Goal: Task Accomplishment & Management: Manage account settings

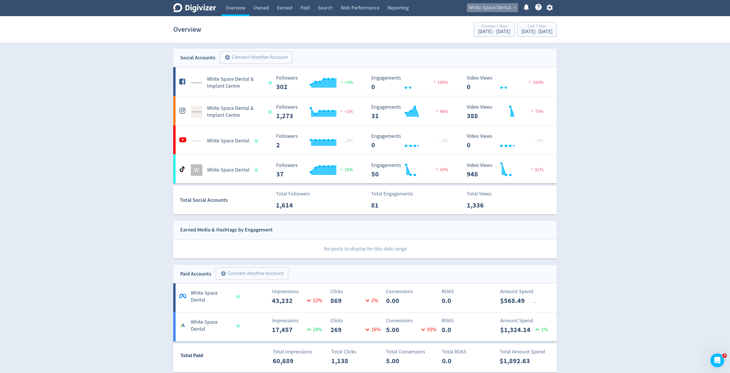
click at [508, 11] on span "White Space Dental" at bounding box center [490, 7] width 42 height 9
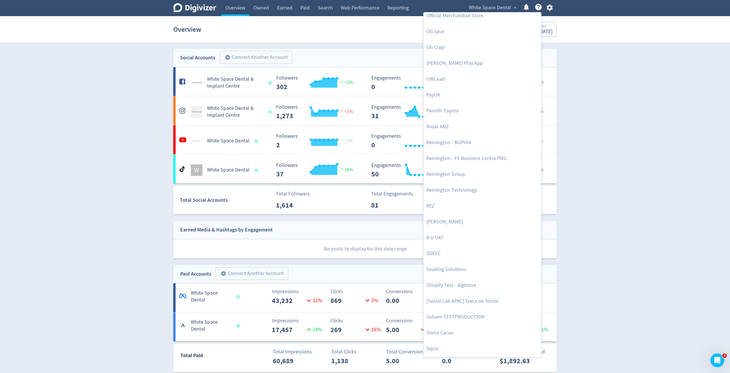
scroll to position [1187, 0]
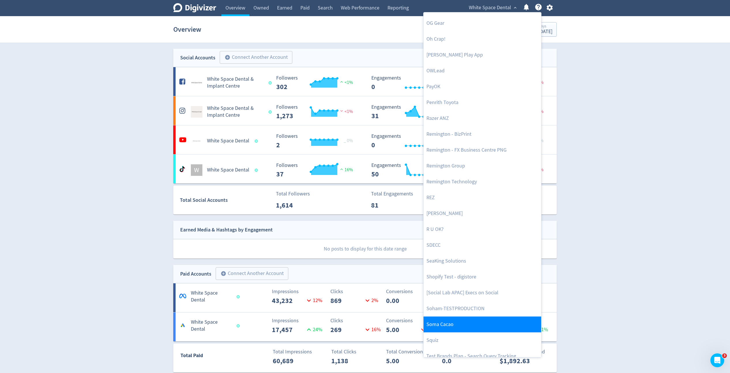
click at [446, 321] on link "Soma Cacao" at bounding box center [483, 325] width 118 height 16
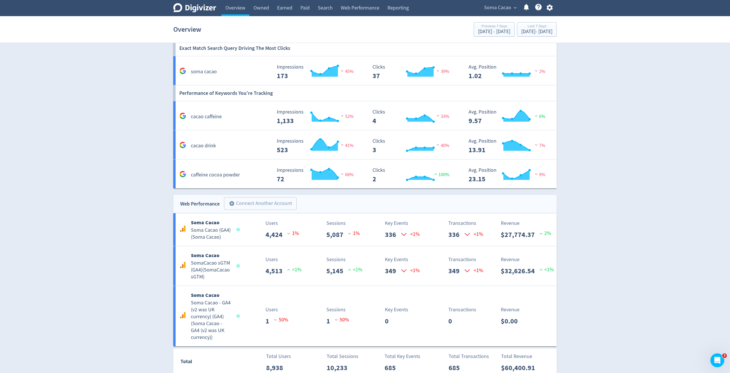
scroll to position [497, 0]
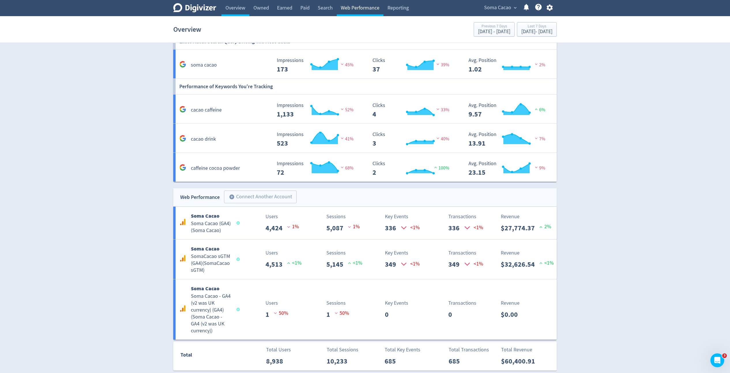
click at [361, 13] on link "Web Performance" at bounding box center [360, 8] width 47 height 16
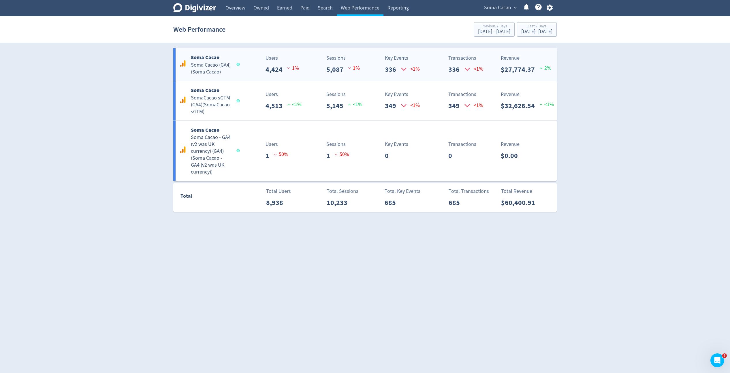
click at [238, 72] on div "Soma Cacao Soma Cacao (GA4) ( Soma Cacao )" at bounding box center [208, 64] width 61 height 22
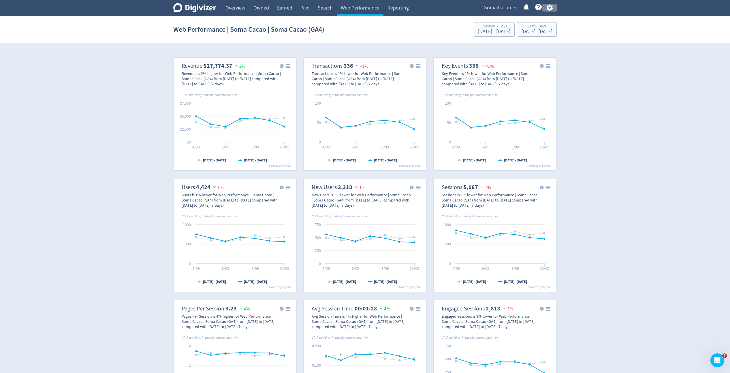
click at [550, 10] on icon "button" at bounding box center [549, 8] width 6 height 6
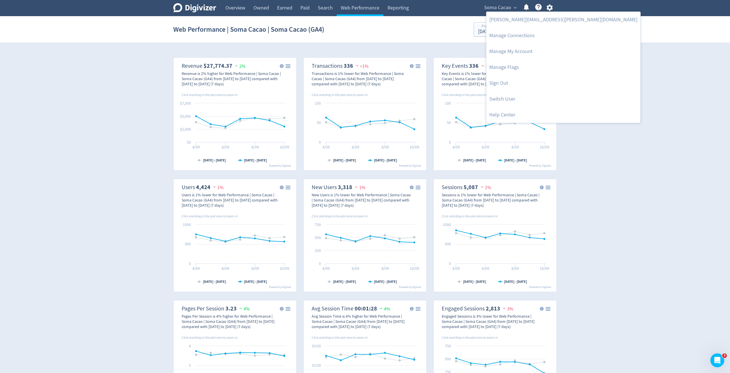
click at [584, 92] on div at bounding box center [365, 186] width 730 height 373
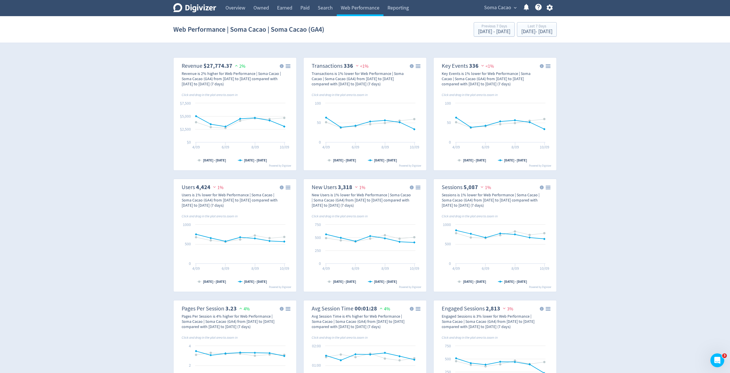
click at [496, 13] on div "Soma Cacao expand_more Help Center - Searchable support on using Digivizer" at bounding box center [517, 8] width 79 height 16
click at [503, 10] on span "Soma Cacao" at bounding box center [497, 7] width 27 height 9
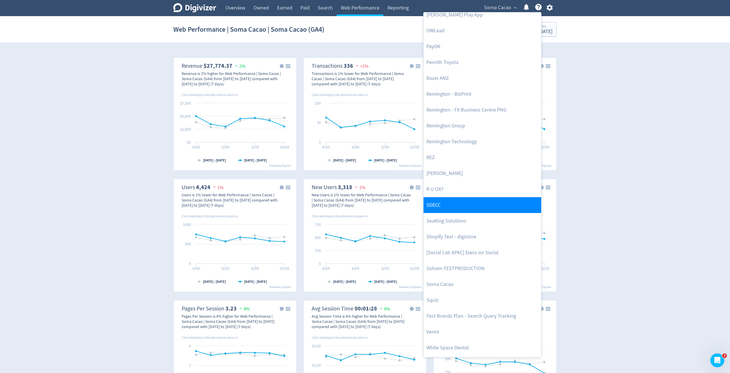
scroll to position [1229, 0]
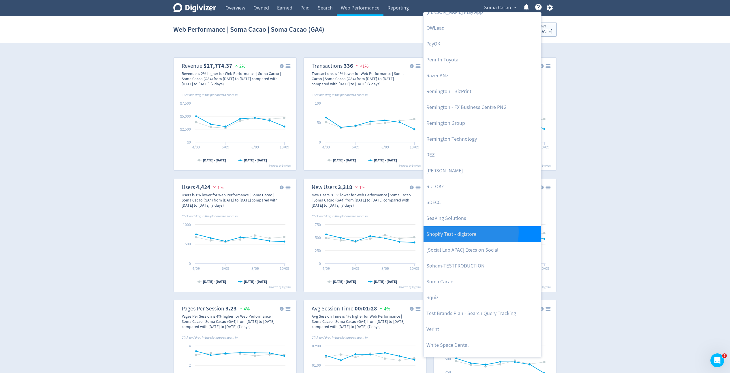
click at [453, 232] on link "Shopify Test - digistore" at bounding box center [483, 234] width 118 height 16
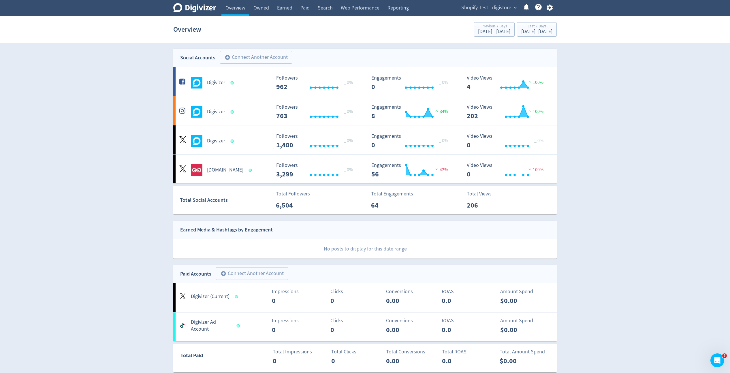
click at [550, 11] on icon "button" at bounding box center [550, 8] width 8 height 8
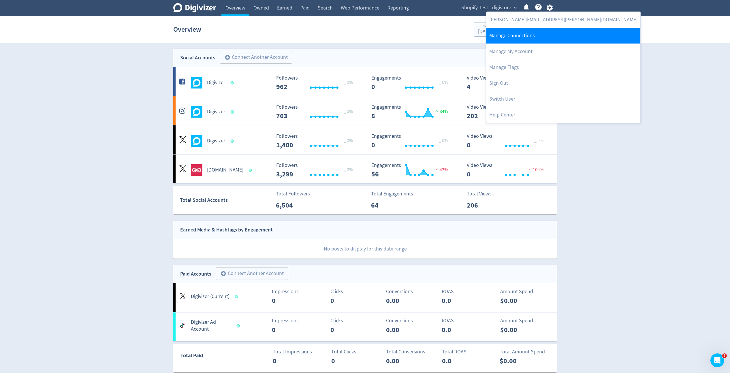
click at [539, 30] on link "Manage Connections" at bounding box center [563, 36] width 154 height 16
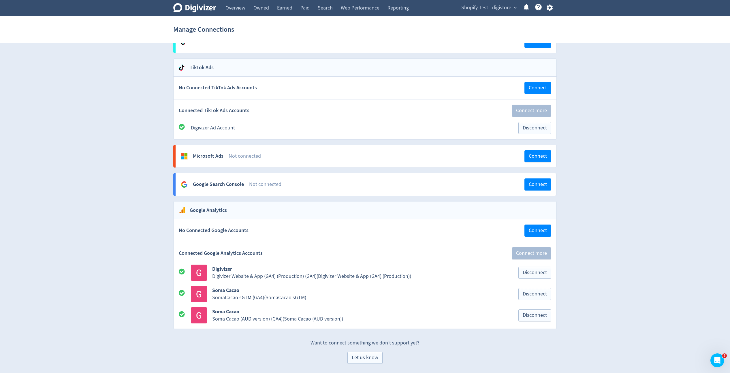
scroll to position [432, 0]
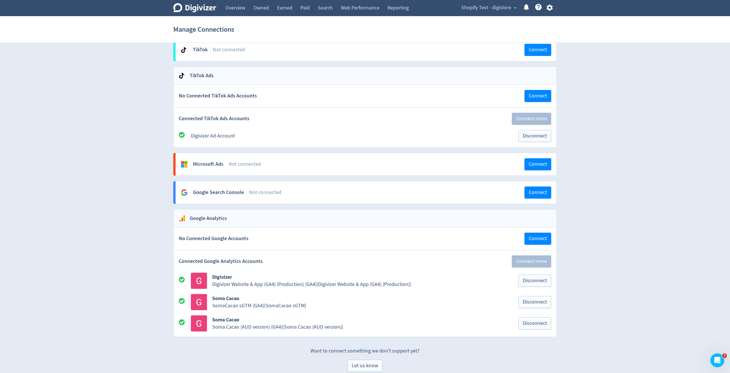
click at [548, 8] on icon "button" at bounding box center [549, 8] width 6 height 6
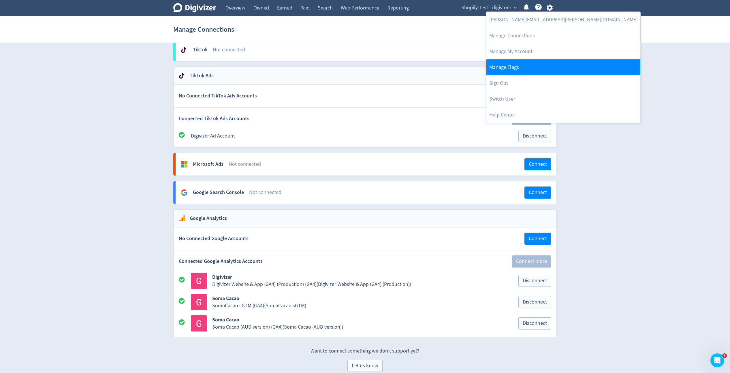
click at [509, 62] on link "Manage Flags" at bounding box center [563, 67] width 154 height 16
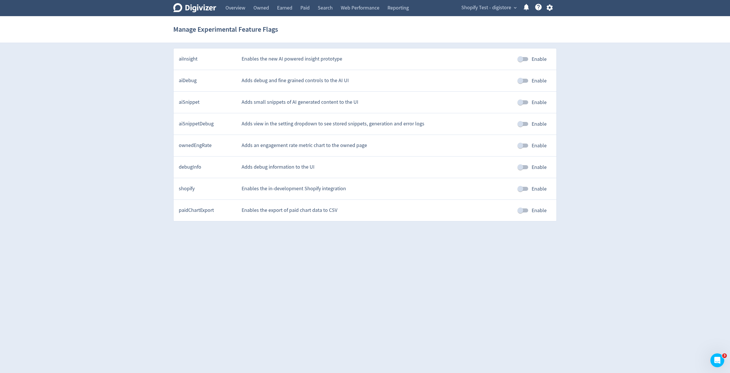
click at [521, 190] on input "Enable" at bounding box center [520, 188] width 33 height 11
checkbox input "true"
click at [243, 6] on link "Overview" at bounding box center [235, 8] width 28 height 16
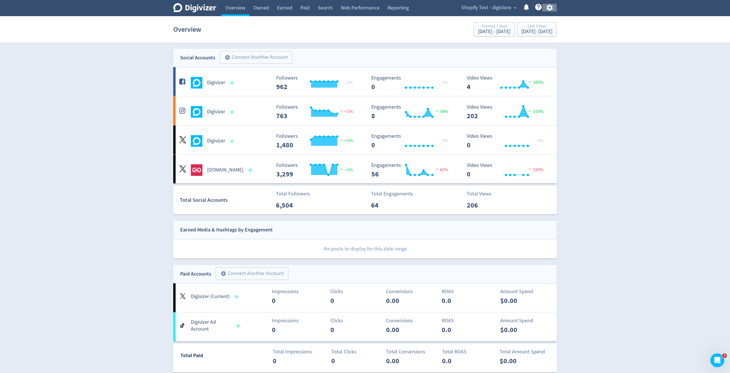
click at [551, 7] on icon "button" at bounding box center [549, 8] width 6 height 6
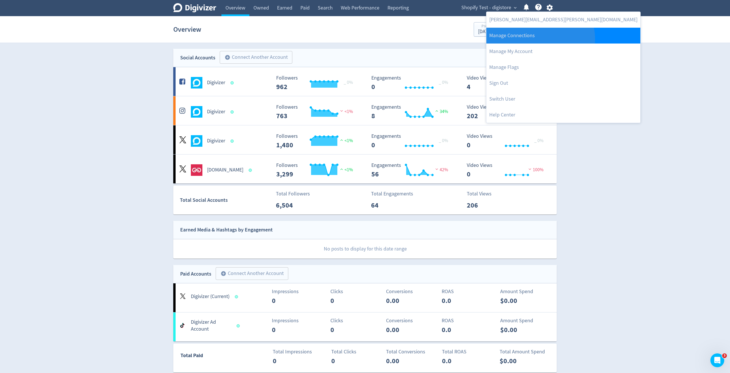
click at [540, 39] on link "Manage Connections" at bounding box center [563, 36] width 154 height 16
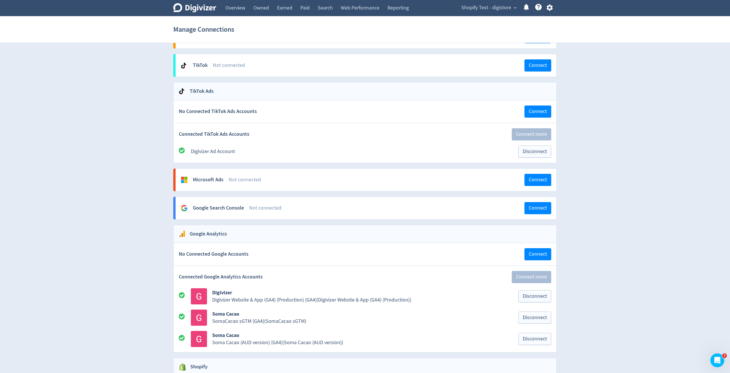
scroll to position [519, 0]
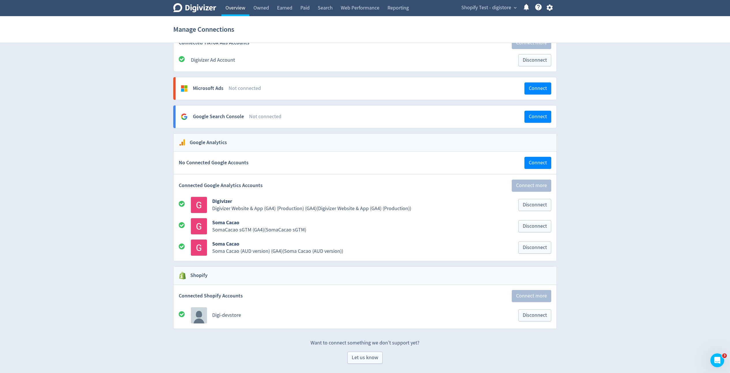
click at [235, 8] on link "Overview" at bounding box center [235, 8] width 28 height 16
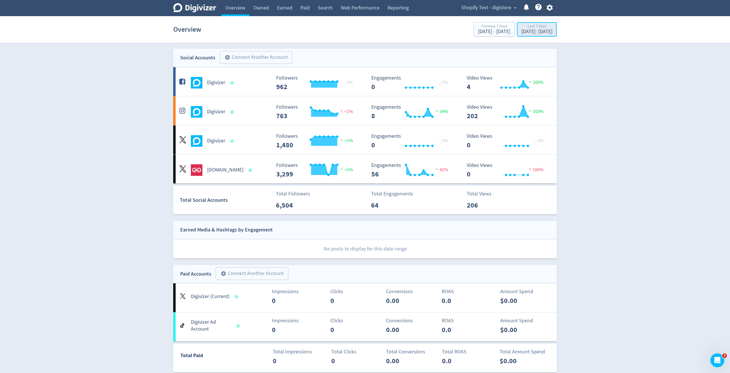
click at [521, 30] on div "[DATE] - [DATE]" at bounding box center [536, 31] width 31 height 5
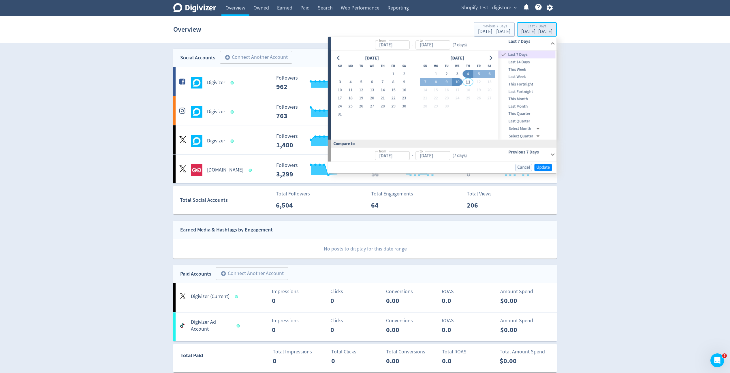
type input "[DATE]"
click at [455, 82] on button "10" at bounding box center [457, 82] width 11 height 8
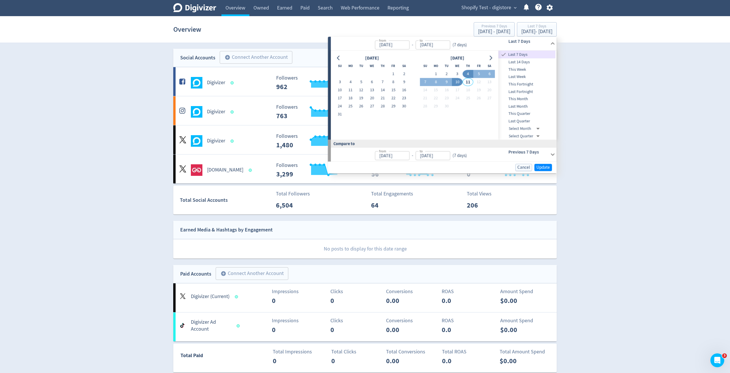
type input "[DATE]"
click at [541, 165] on span "Update" at bounding box center [544, 167] width 14 height 4
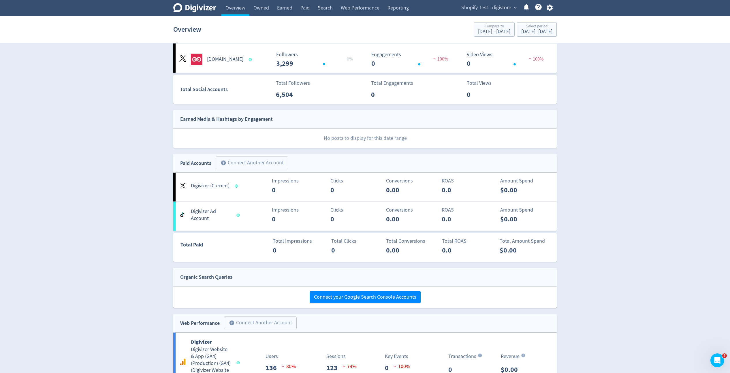
scroll to position [274, 0]
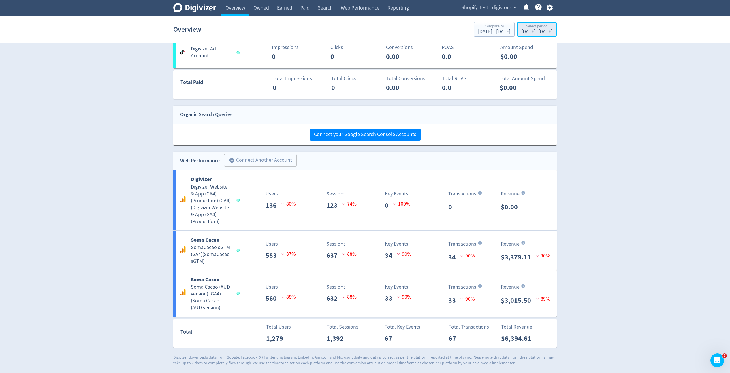
click at [530, 30] on div "[DATE] - [DATE]" at bounding box center [536, 31] width 31 height 5
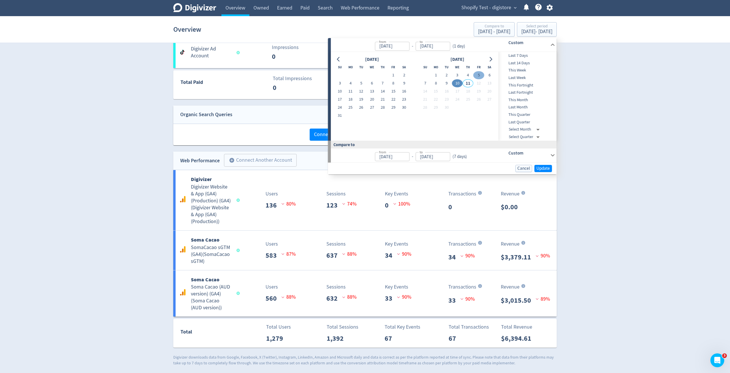
click at [480, 74] on button "5" at bounding box center [478, 75] width 11 height 8
type input "[DATE]"
click at [543, 168] on span "Update" at bounding box center [544, 168] width 14 height 4
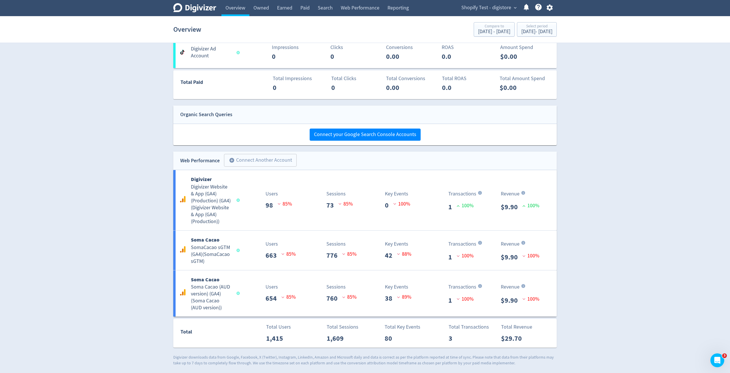
click at [548, 10] on icon "button" at bounding box center [550, 8] width 8 height 8
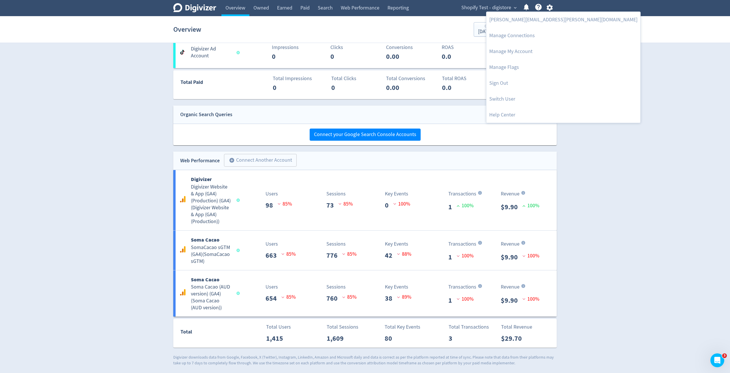
click at [585, 169] on div at bounding box center [365, 186] width 730 height 373
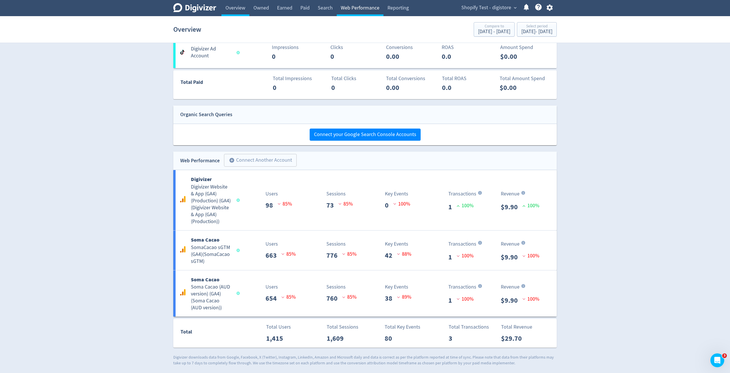
click at [355, 5] on link "Web Performance" at bounding box center [360, 8] width 47 height 16
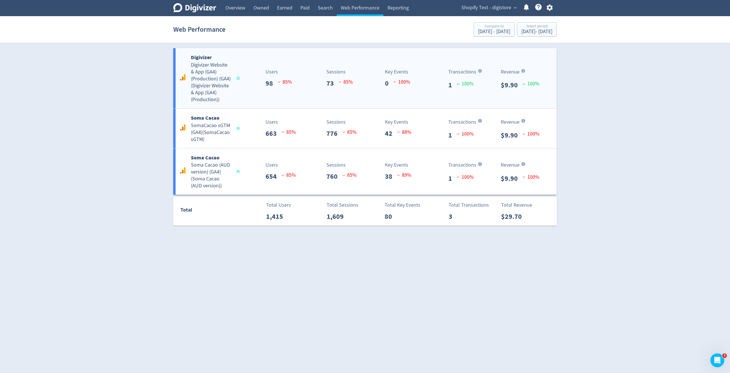
click at [273, 83] on p "98" at bounding box center [272, 83] width 12 height 10
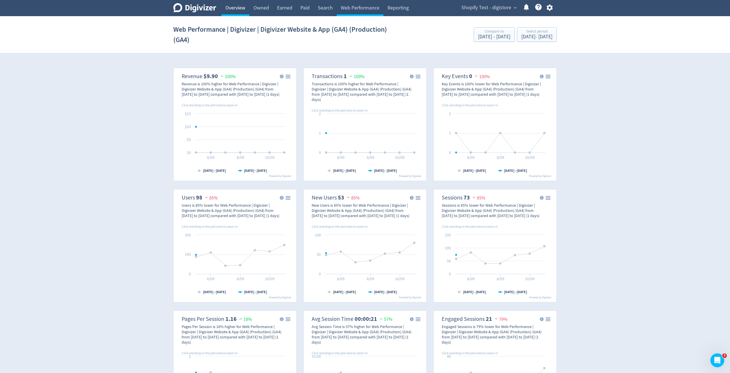
click at [230, 12] on link "Overview" at bounding box center [235, 8] width 28 height 16
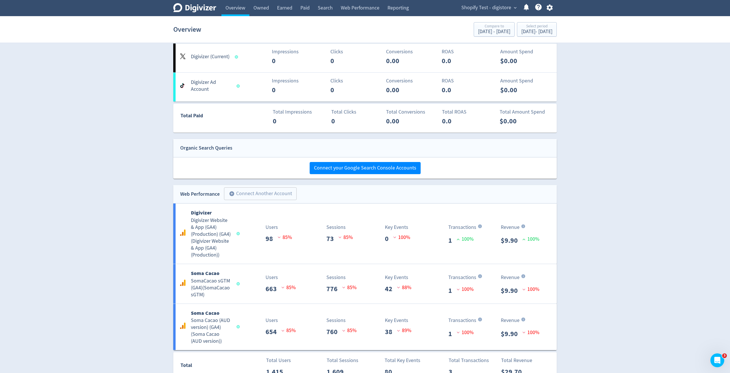
scroll to position [274, 0]
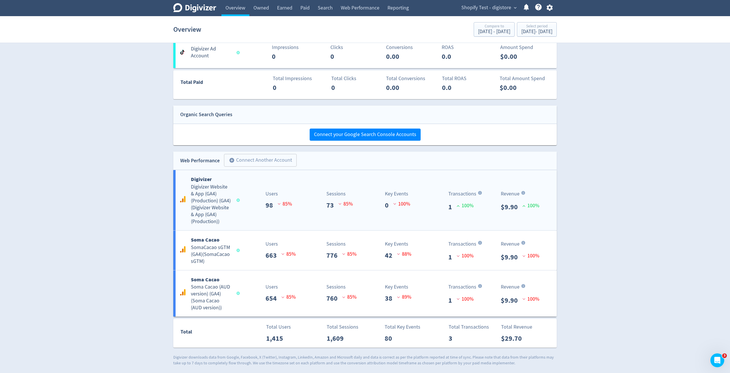
click at [386, 204] on p "0" at bounding box center [389, 205] width 8 height 10
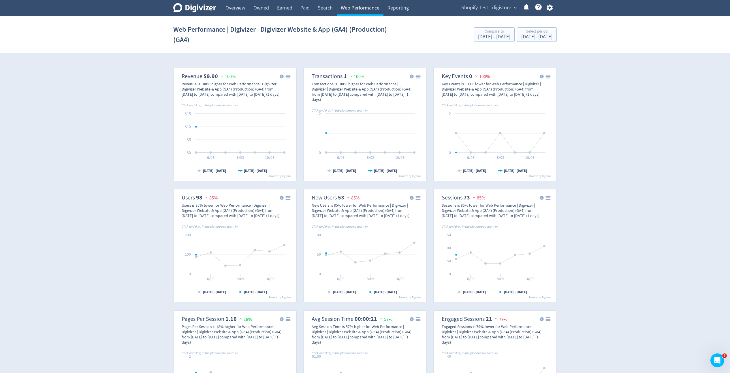
click at [364, 10] on link "Web Performance" at bounding box center [360, 8] width 47 height 16
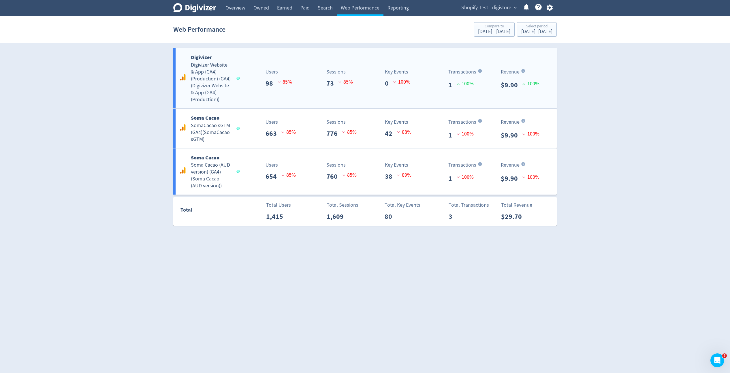
click at [378, 90] on div "Digivizer Digivizer Website & App (GA4) (Production) (GA4) ( Digivizer Website …" at bounding box center [364, 78] width 383 height 60
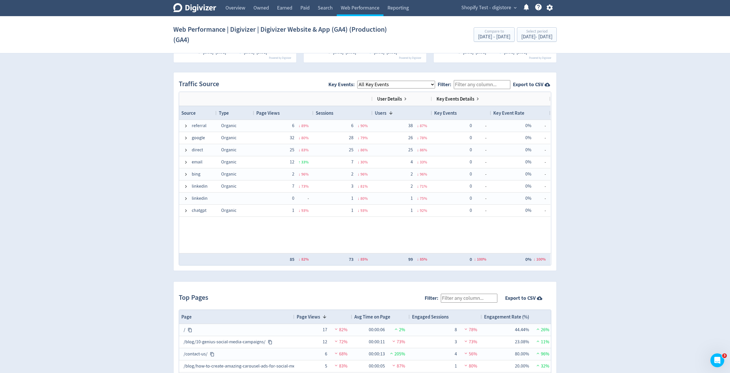
scroll to position [350, 0]
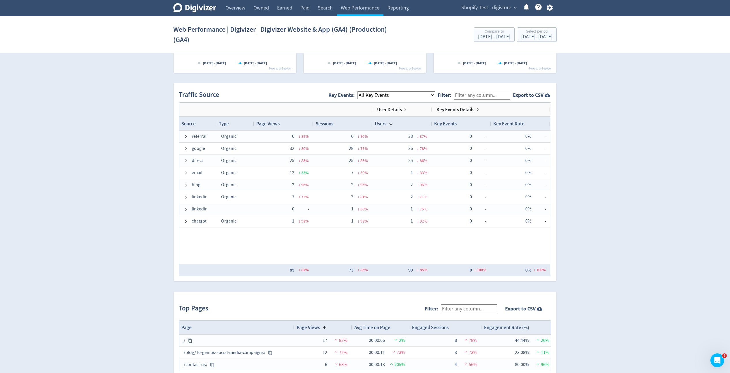
click at [393, 92] on span "Key Events: All Key Events eCommerce" at bounding box center [382, 95] width 109 height 13
click at [393, 95] on select "All Key Events eCommerce" at bounding box center [396, 95] width 78 height 8
select select "eCommerce"
click at [362, 92] on select "All Key Events eCommerce" at bounding box center [396, 95] width 78 height 8
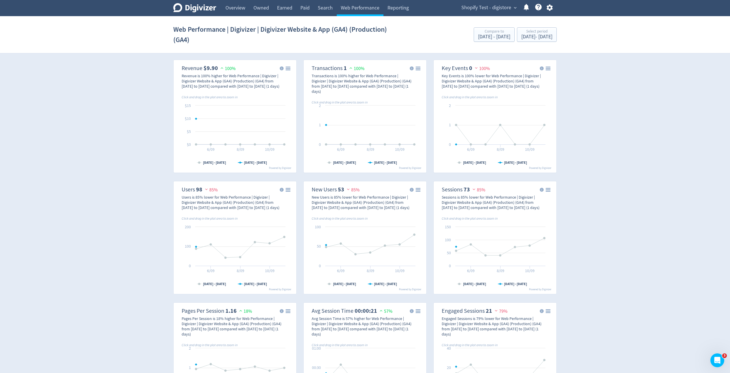
scroll to position [0, 0]
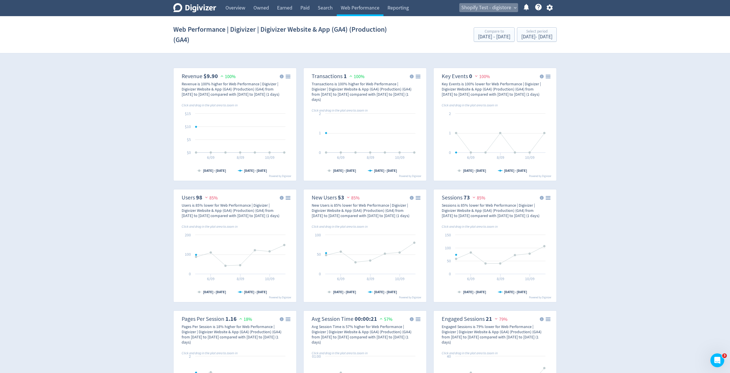
click at [505, 8] on span "Shopify Test - digistore" at bounding box center [486, 7] width 50 height 9
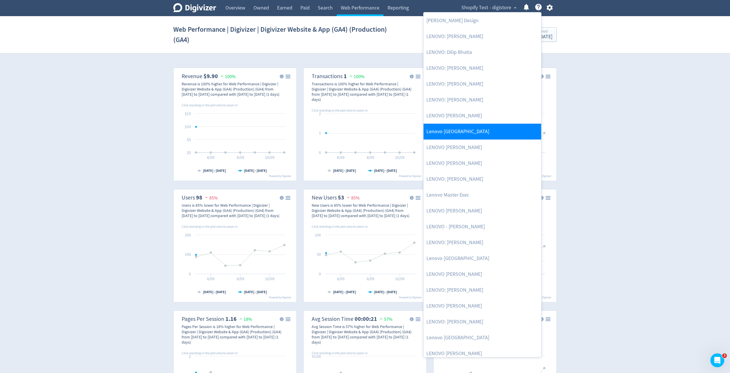
scroll to position [620, 0]
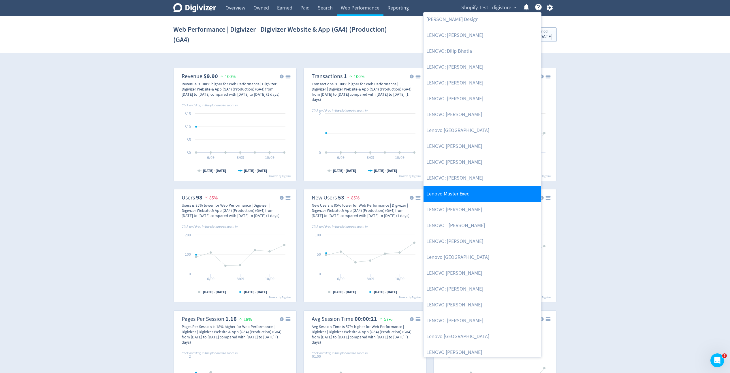
click at [463, 191] on link "Lenovo Master Exec" at bounding box center [483, 194] width 118 height 16
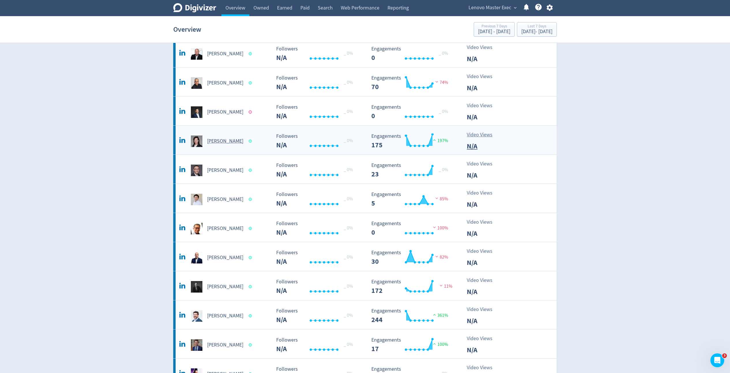
scroll to position [41, 0]
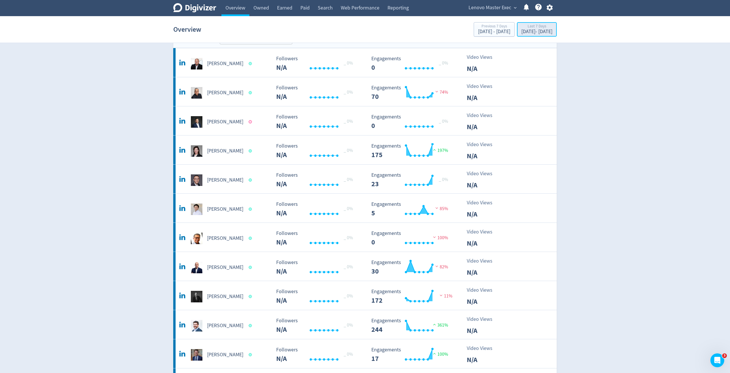
click at [521, 26] on div "Last 7 Days" at bounding box center [536, 26] width 31 height 5
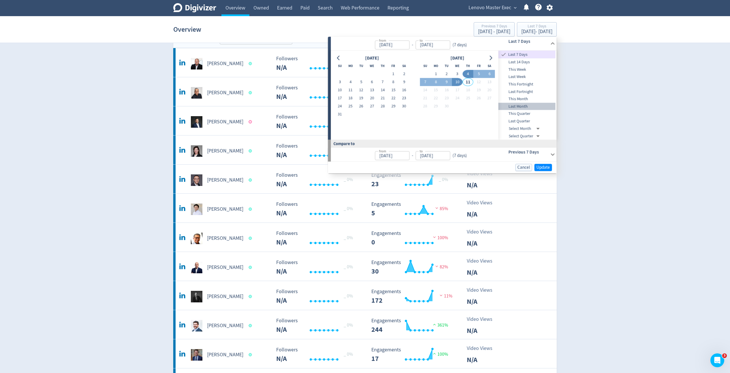
click at [526, 104] on span "Last Month" at bounding box center [527, 106] width 57 height 6
type input "[DATE]"
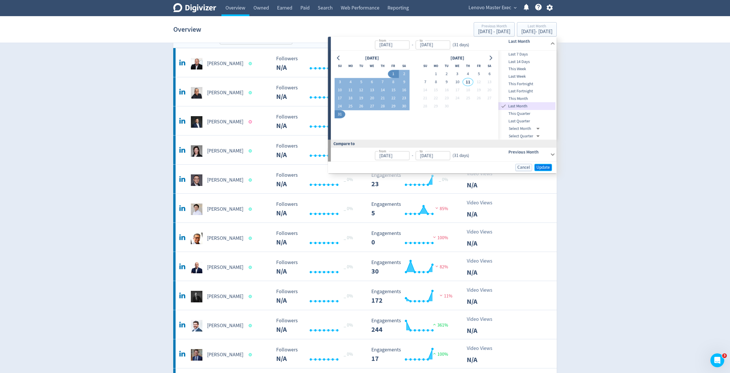
click at [548, 169] on span "Update" at bounding box center [544, 167] width 14 height 4
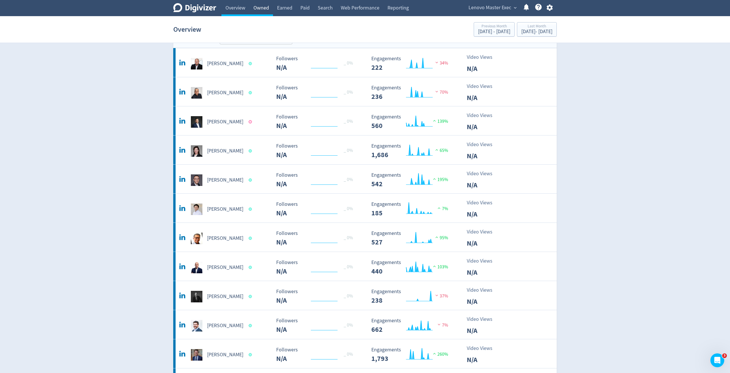
click at [255, 12] on link "Owned" at bounding box center [261, 8] width 24 height 16
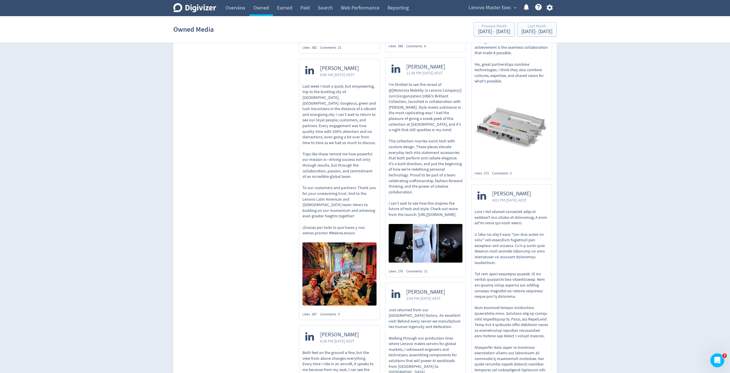
scroll to position [652, 0]
